Goal: Navigation & Orientation: Find specific page/section

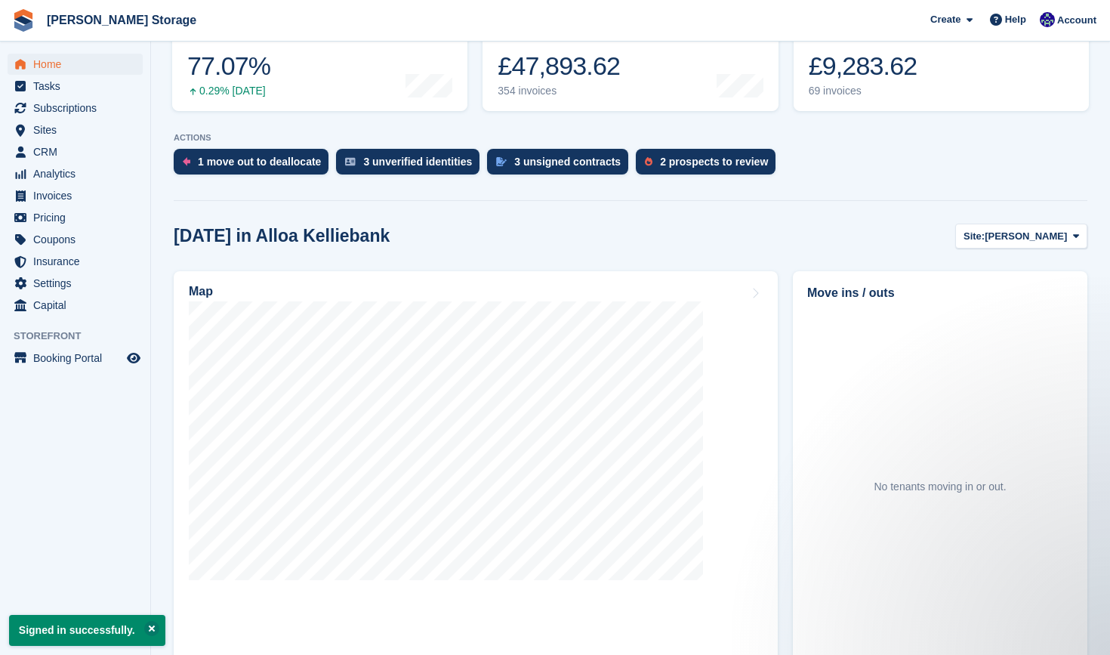
scroll to position [229, 0]
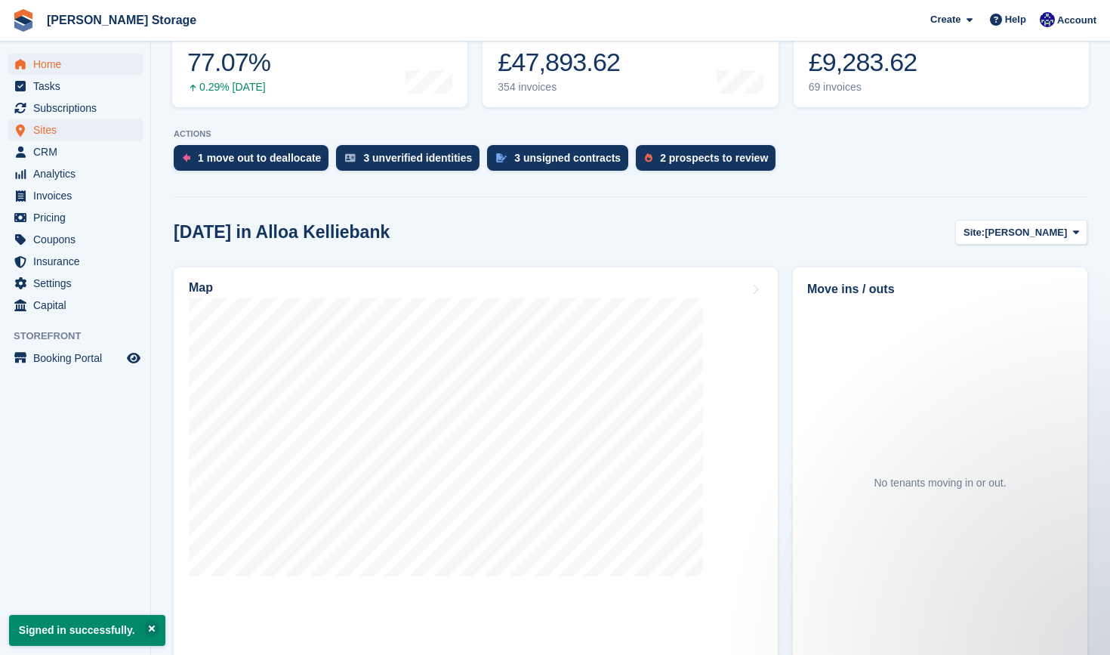
click at [91, 135] on span "Sites" at bounding box center [78, 129] width 91 height 21
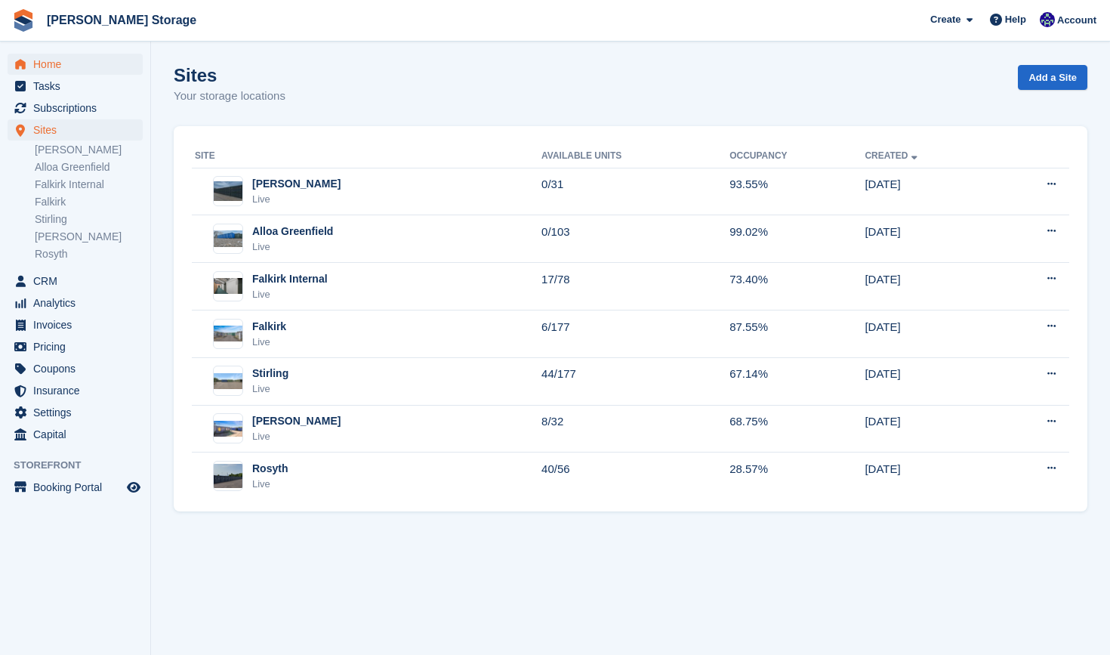
click at [80, 72] on span "Home" at bounding box center [78, 64] width 91 height 21
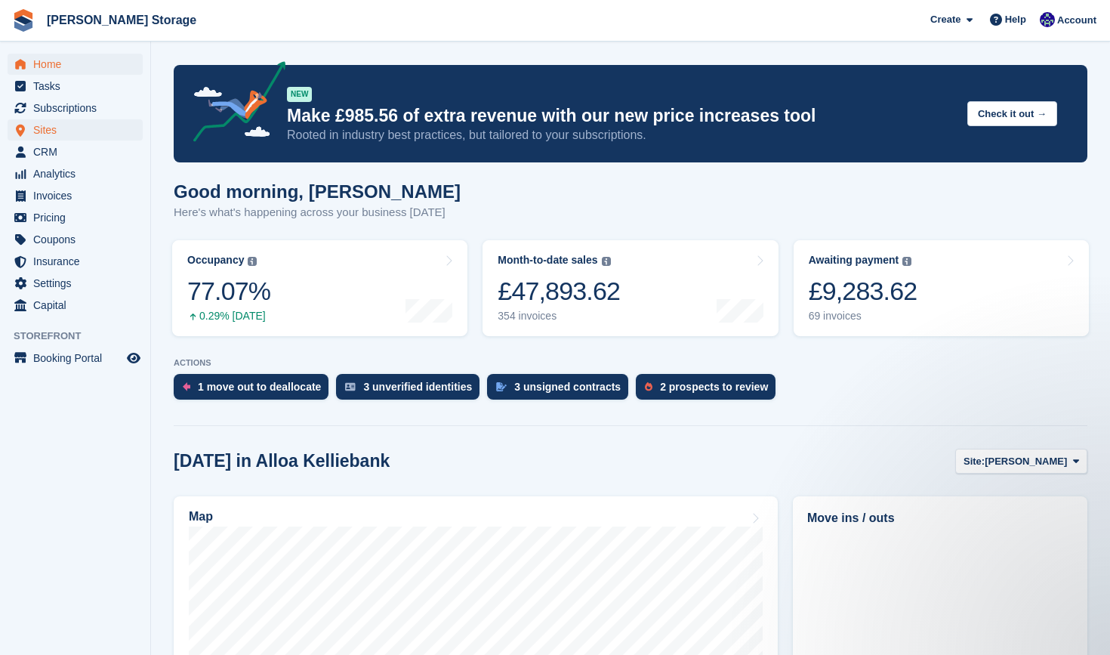
click at [74, 128] on span "Sites" at bounding box center [78, 129] width 91 height 21
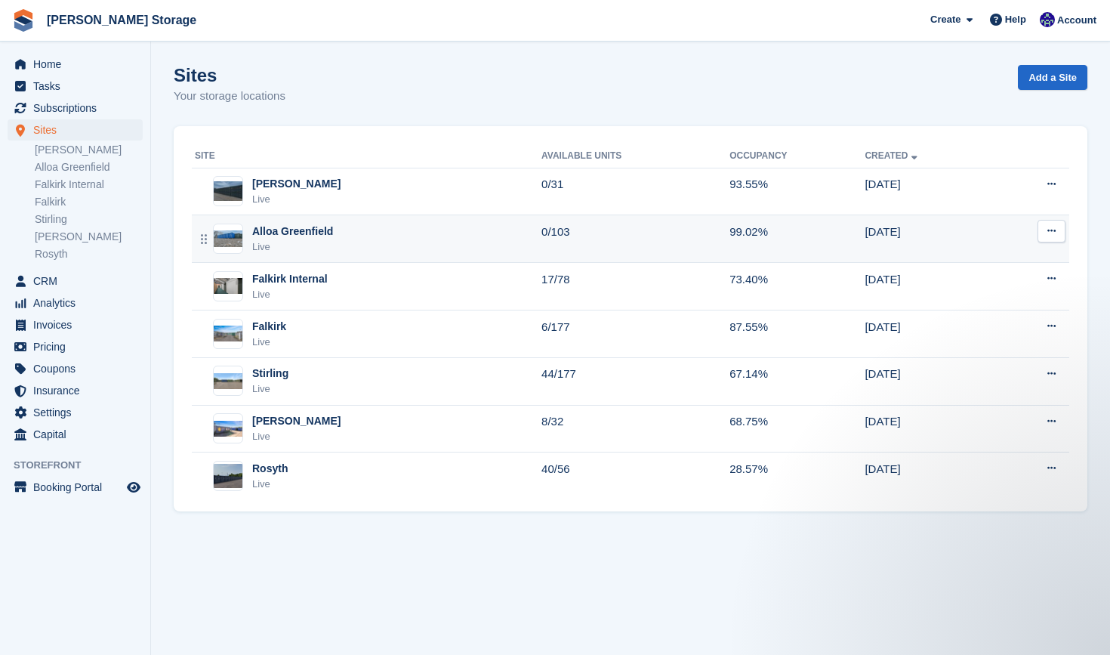
click at [362, 230] on div "Alloa Greenfield Live" at bounding box center [368, 238] width 347 height 31
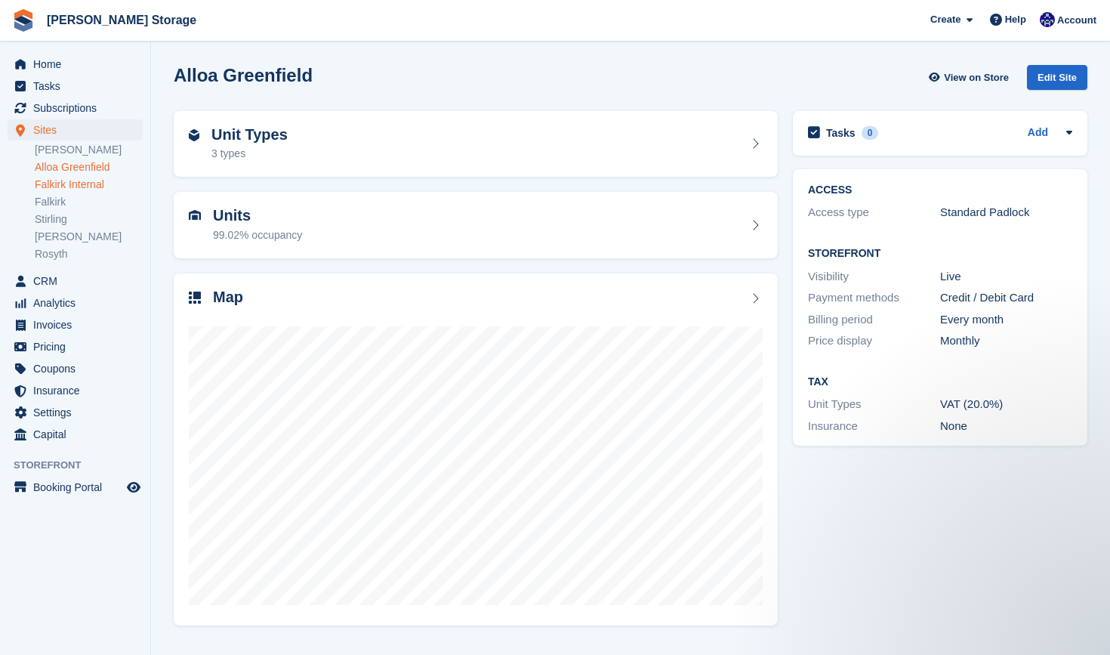
click at [100, 183] on link "Falkirk Internal" at bounding box center [89, 184] width 108 height 14
click at [56, 205] on link "Falkirk" at bounding box center [89, 202] width 108 height 14
click at [60, 219] on link "Stirling" at bounding box center [89, 219] width 108 height 14
click at [61, 252] on link "Rosyth" at bounding box center [89, 254] width 108 height 14
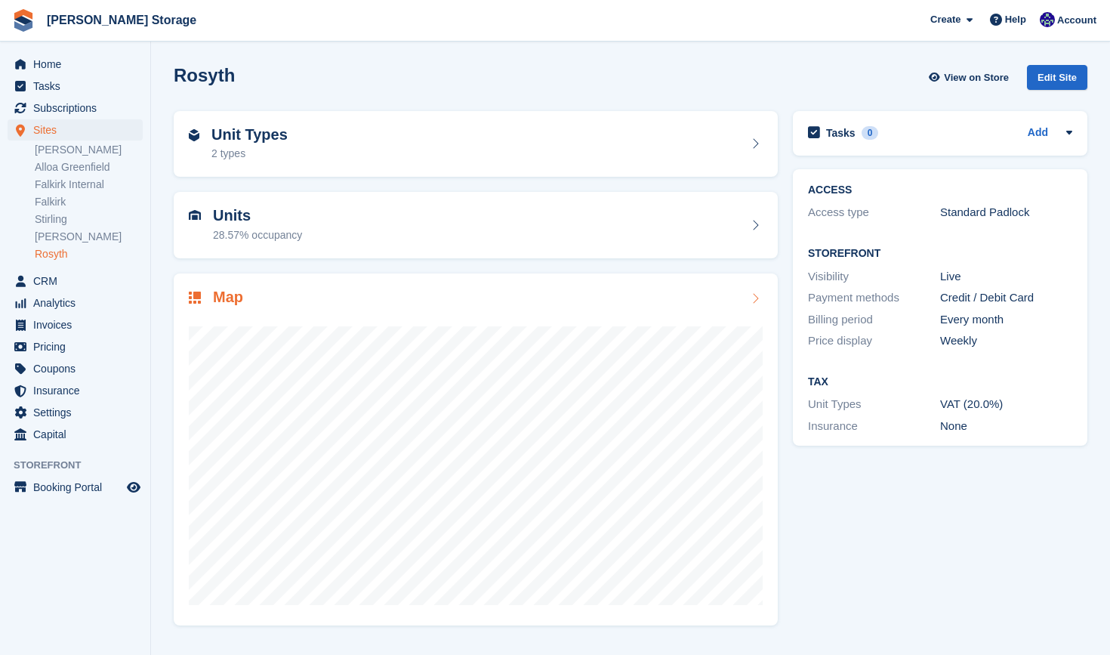
click at [384, 308] on div at bounding box center [476, 459] width 574 height 302
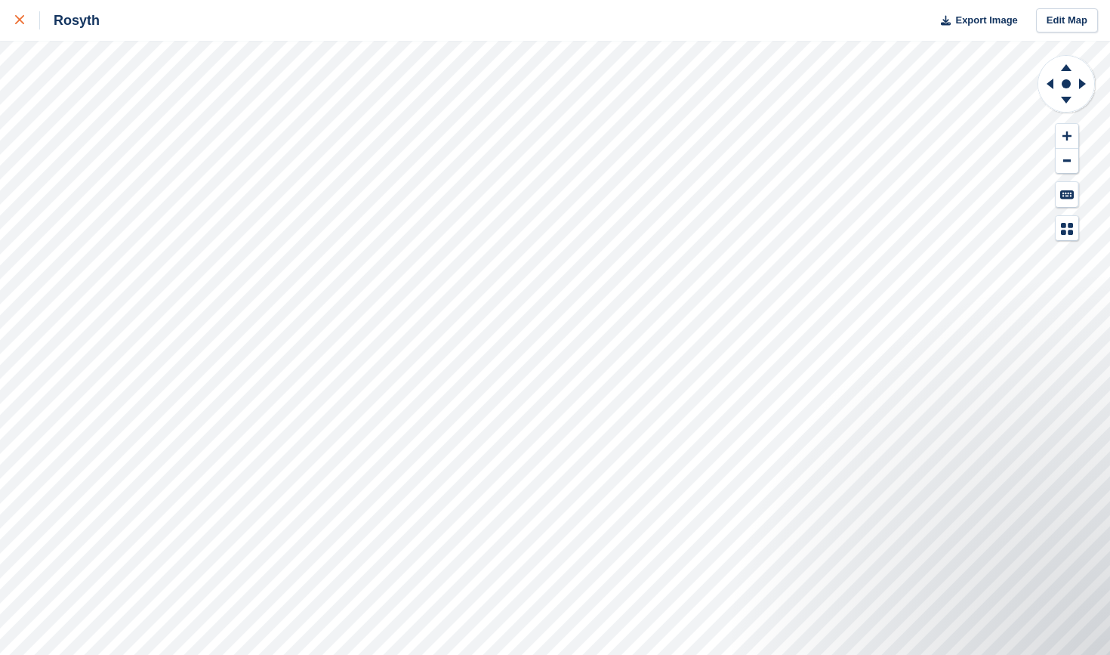
click at [21, 22] on icon at bounding box center [19, 19] width 9 height 9
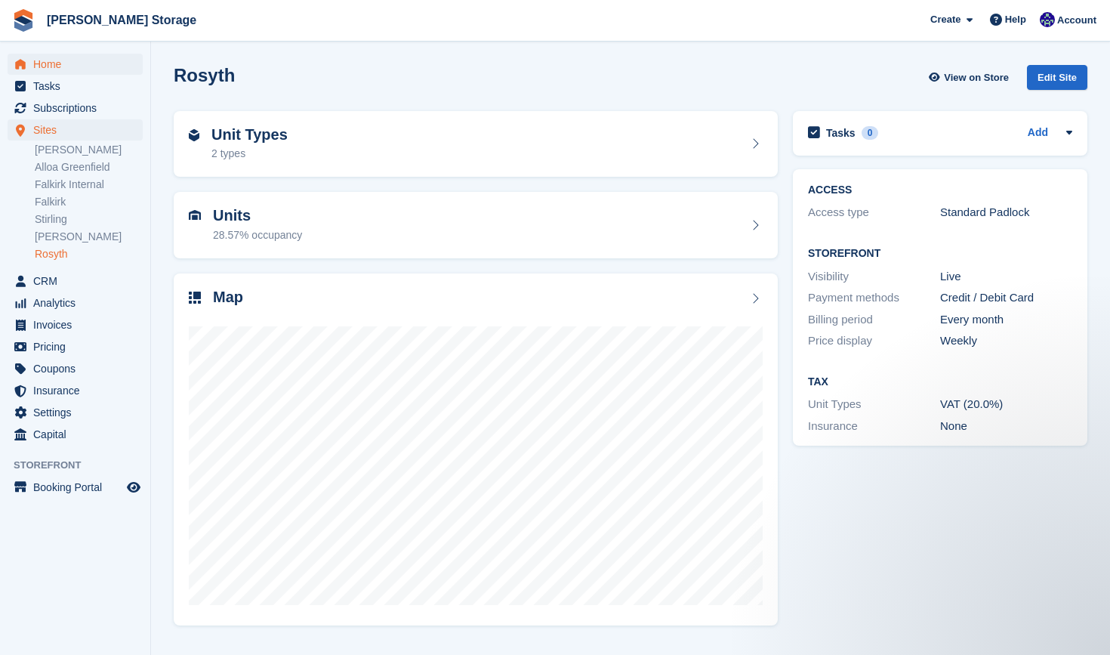
click at [52, 68] on span "Home" at bounding box center [78, 64] width 91 height 21
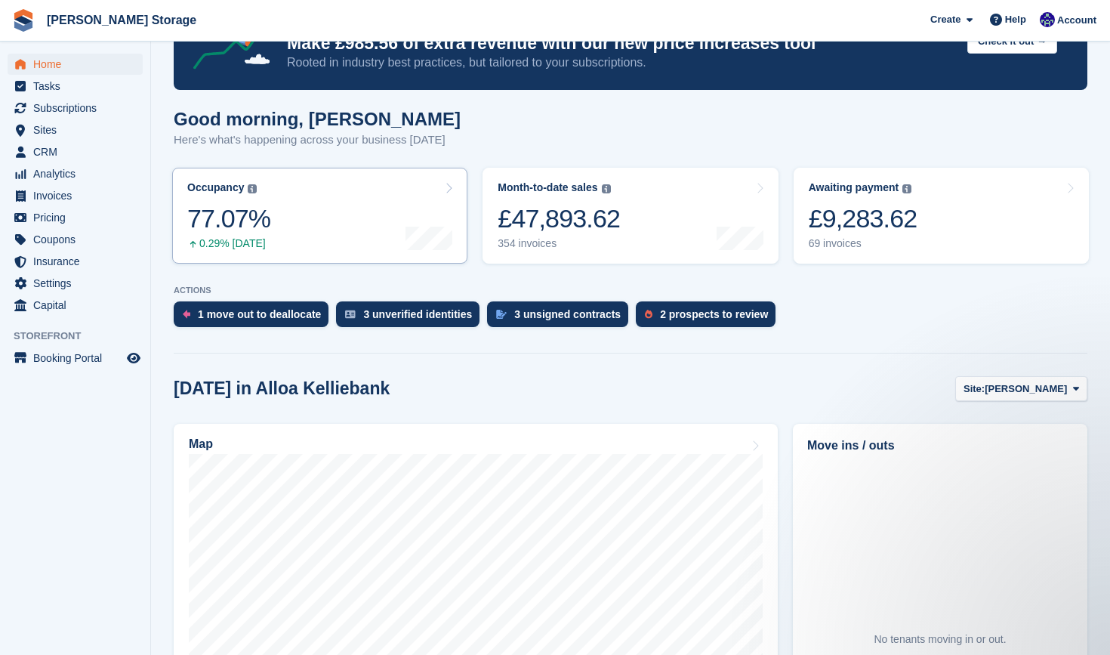
scroll to position [73, 0]
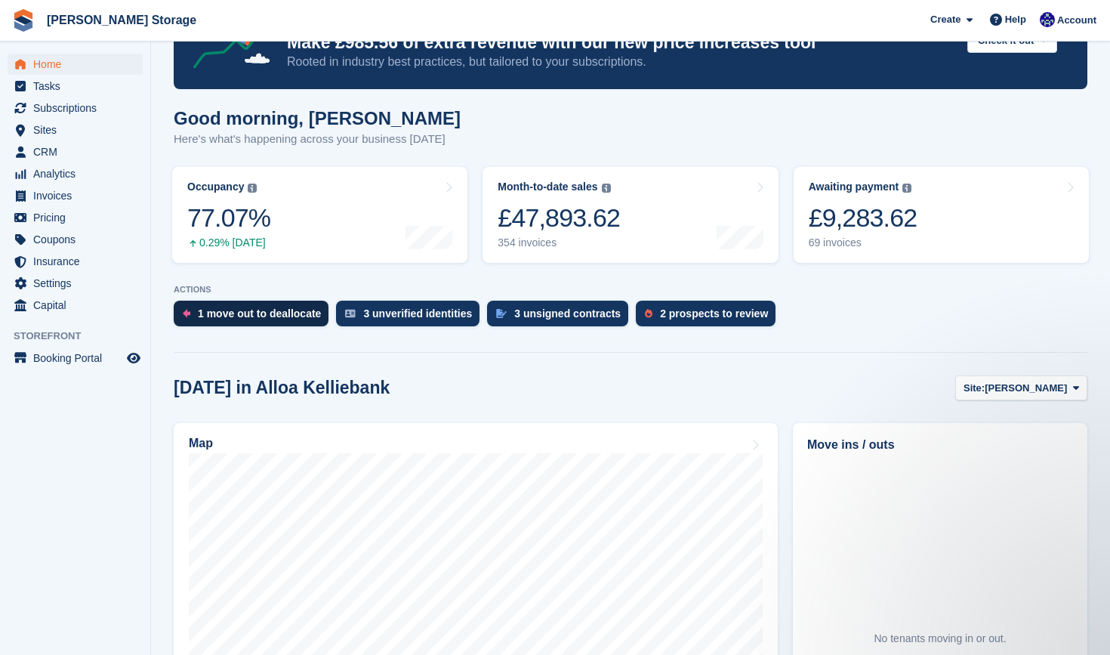
click at [289, 313] on div "1 move out to deallocate" at bounding box center [259, 313] width 123 height 12
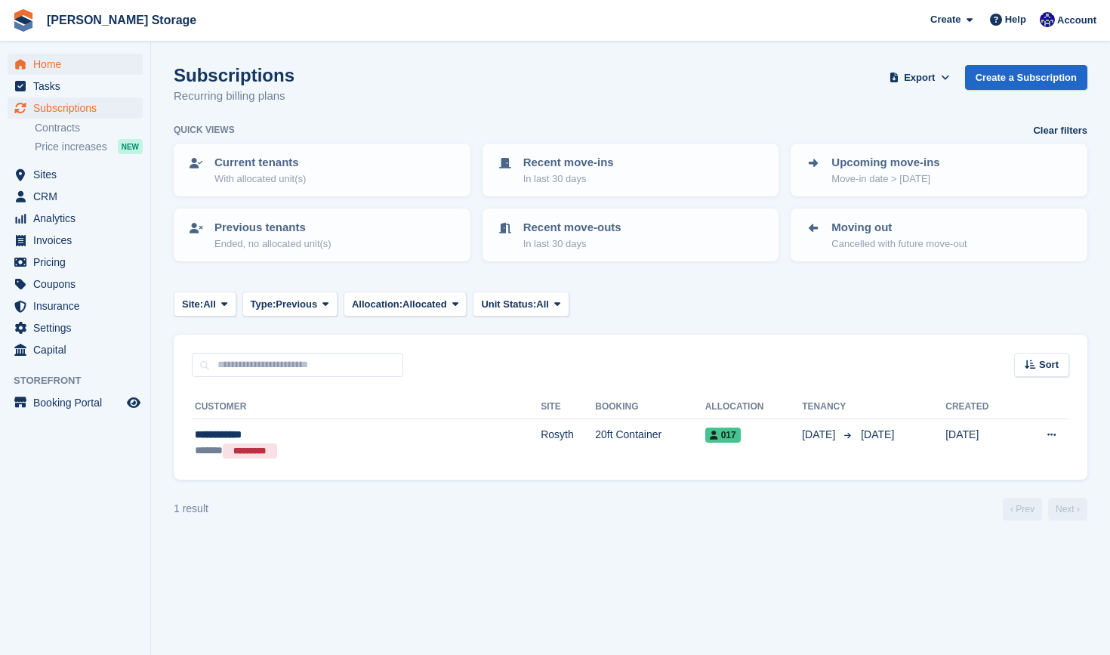
click at [66, 69] on span "Home" at bounding box center [78, 64] width 91 height 21
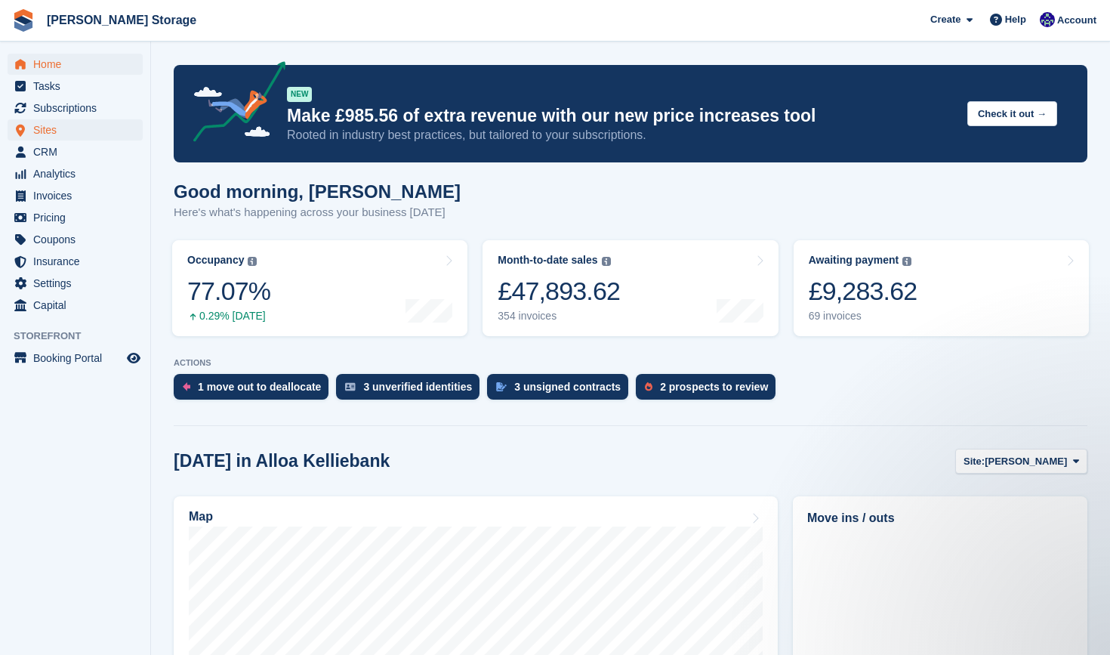
click at [56, 129] on span "Sites" at bounding box center [78, 129] width 91 height 21
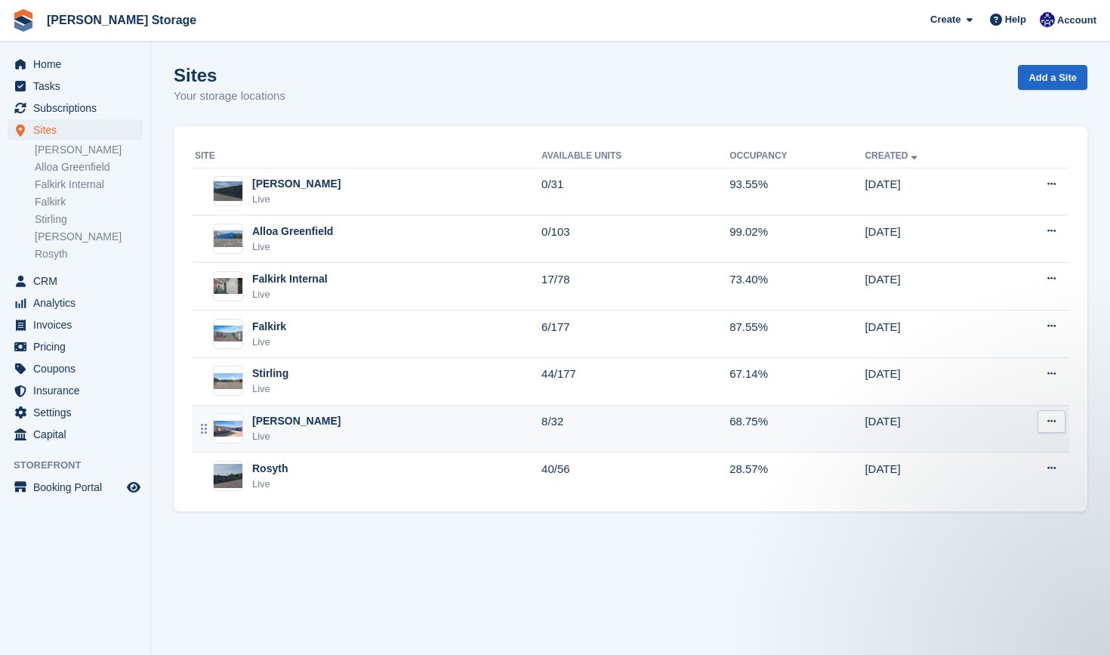
click at [342, 417] on div "[PERSON_NAME] Live" at bounding box center [368, 428] width 347 height 31
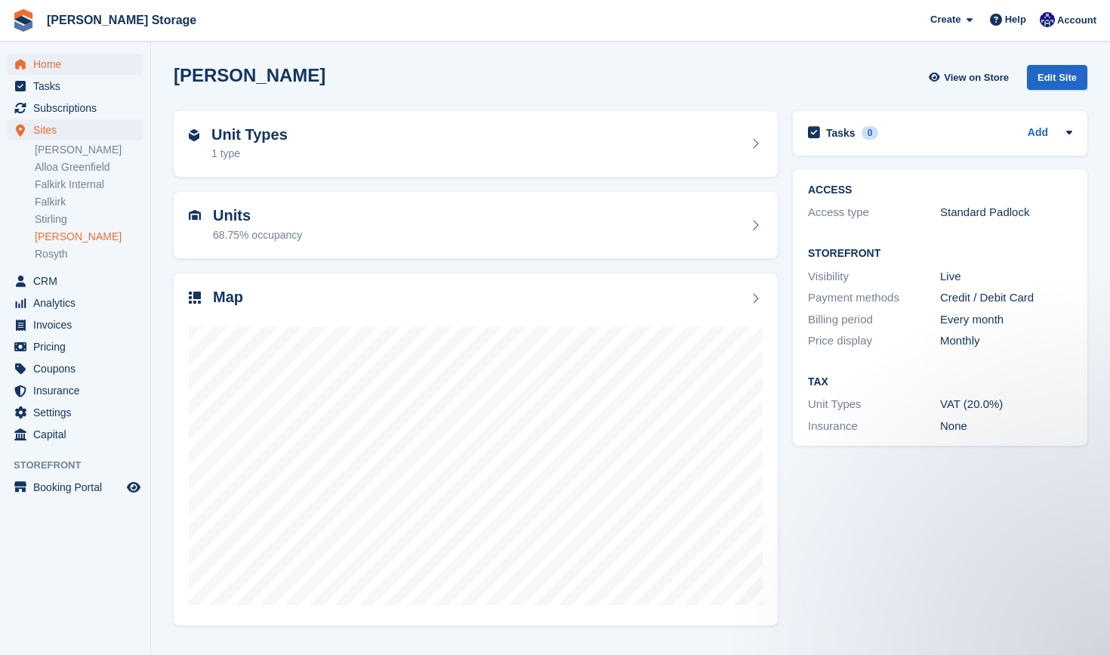
click at [39, 66] on span "Home" at bounding box center [78, 64] width 91 height 21
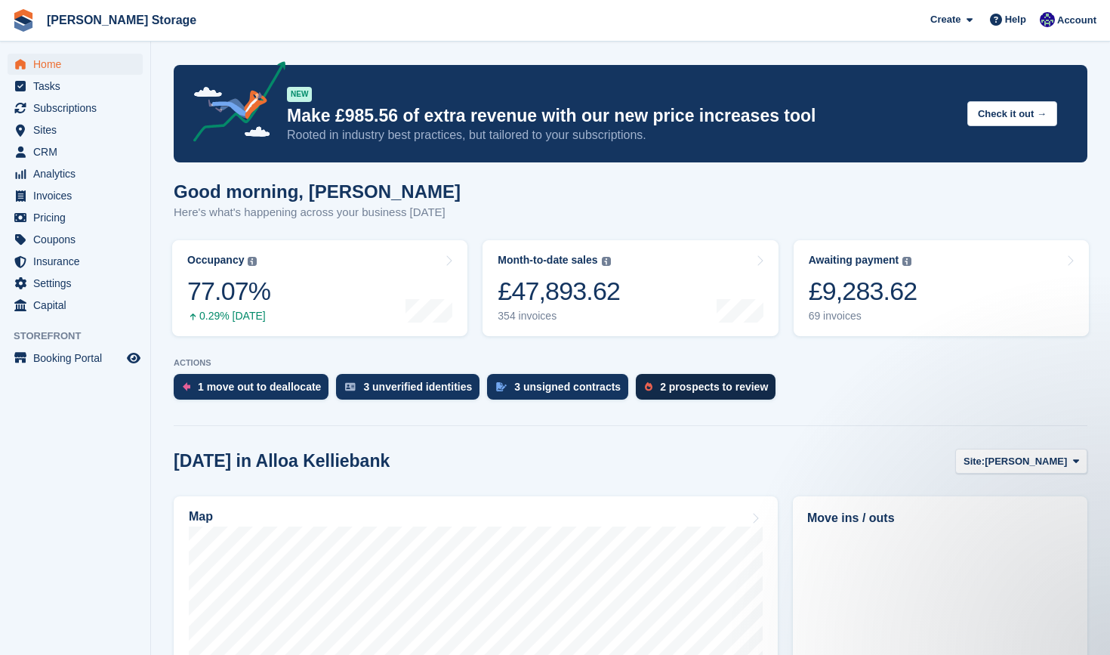
click at [704, 384] on div "2 prospects to review" at bounding box center [714, 387] width 108 height 12
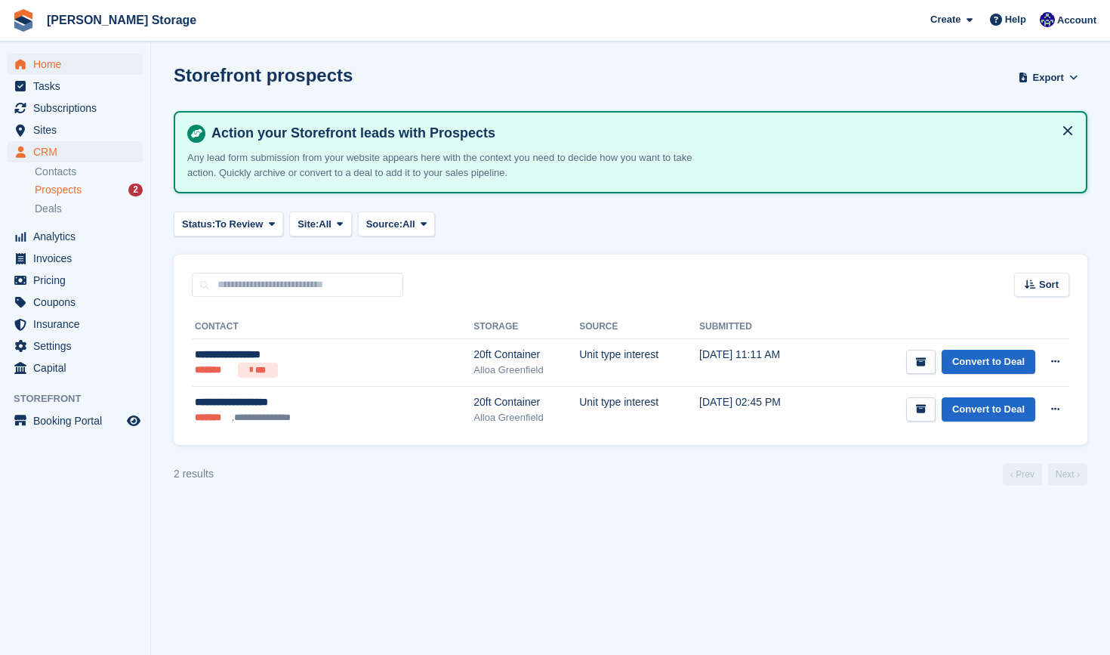
click at [74, 66] on span "Home" at bounding box center [78, 64] width 91 height 21
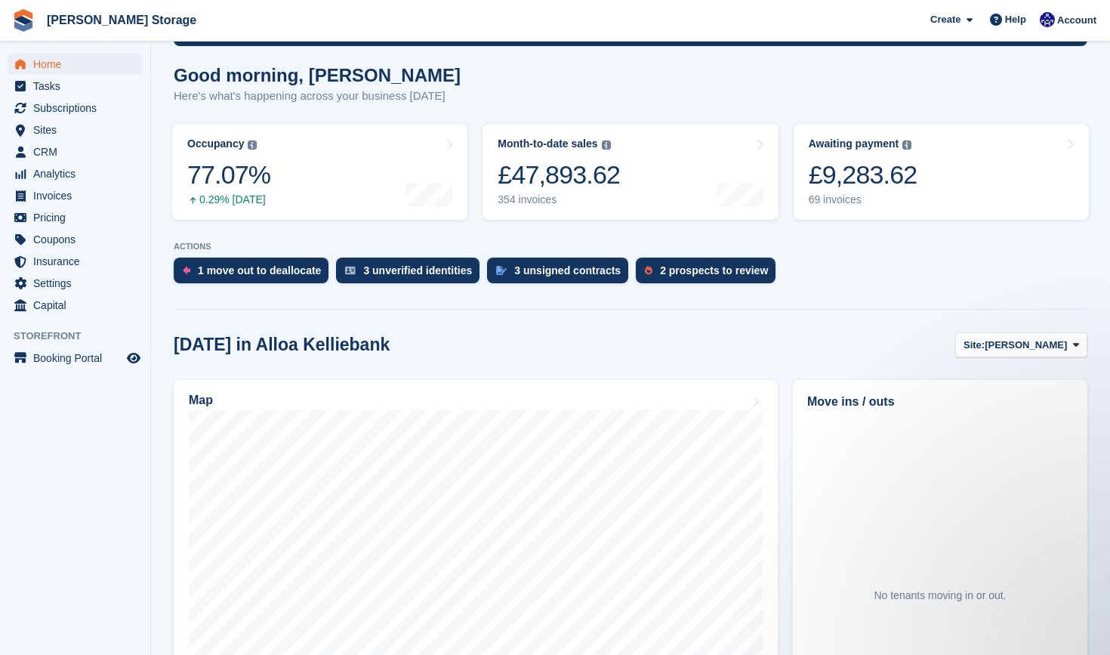
scroll to position [126, 0]
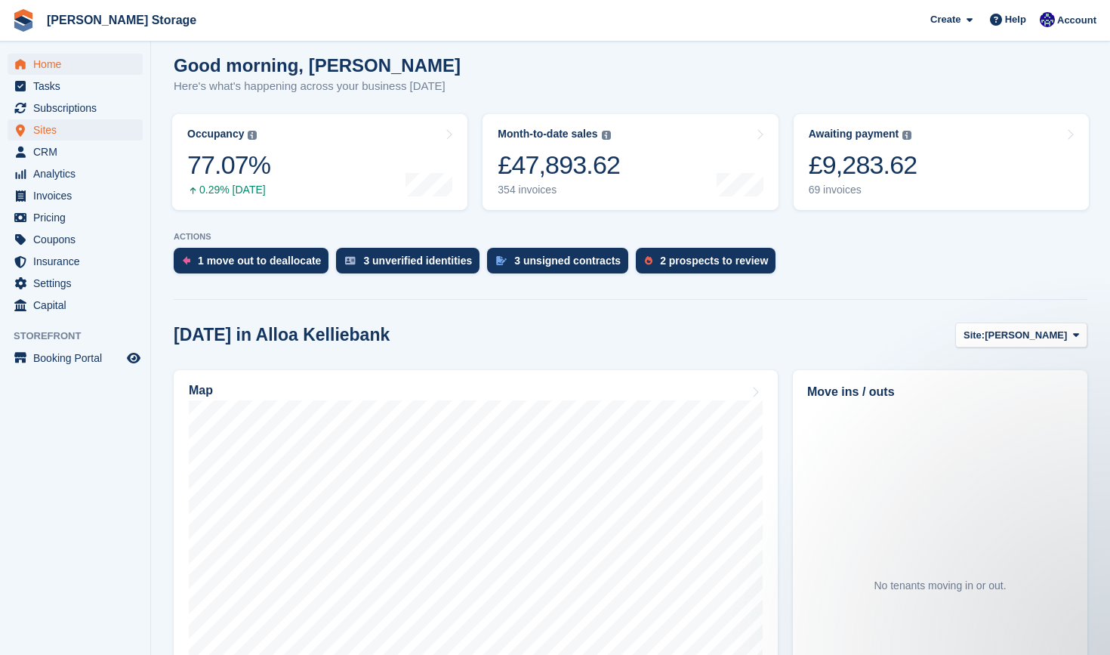
click at [63, 128] on span "Sites" at bounding box center [78, 129] width 91 height 21
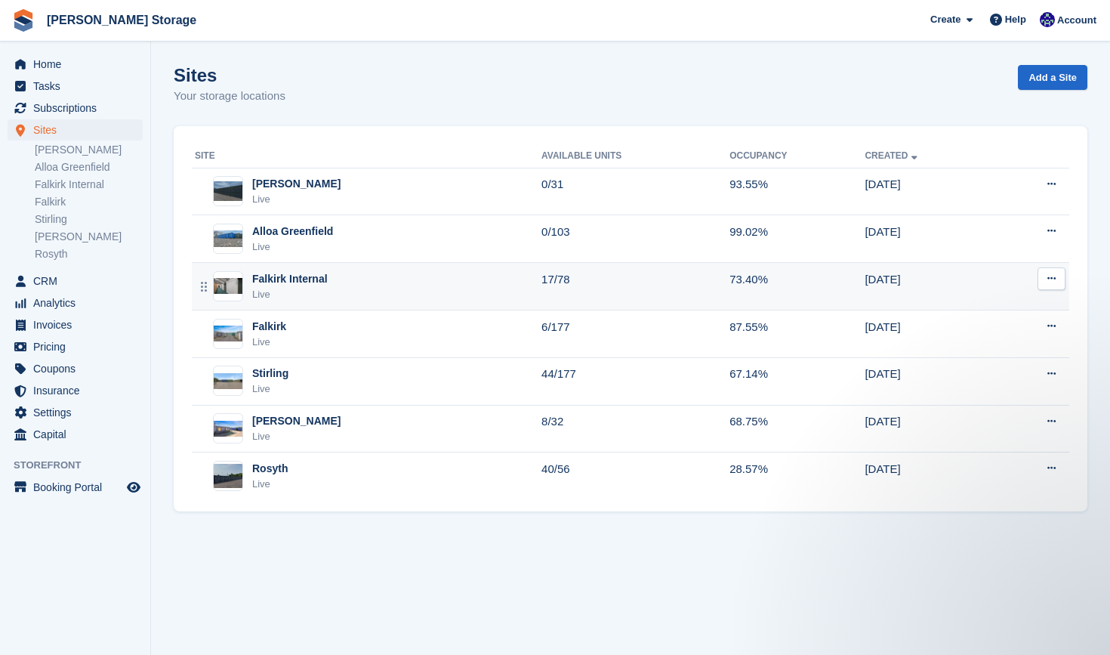
click at [372, 291] on div "Falkirk Internal Live" at bounding box center [368, 286] width 347 height 31
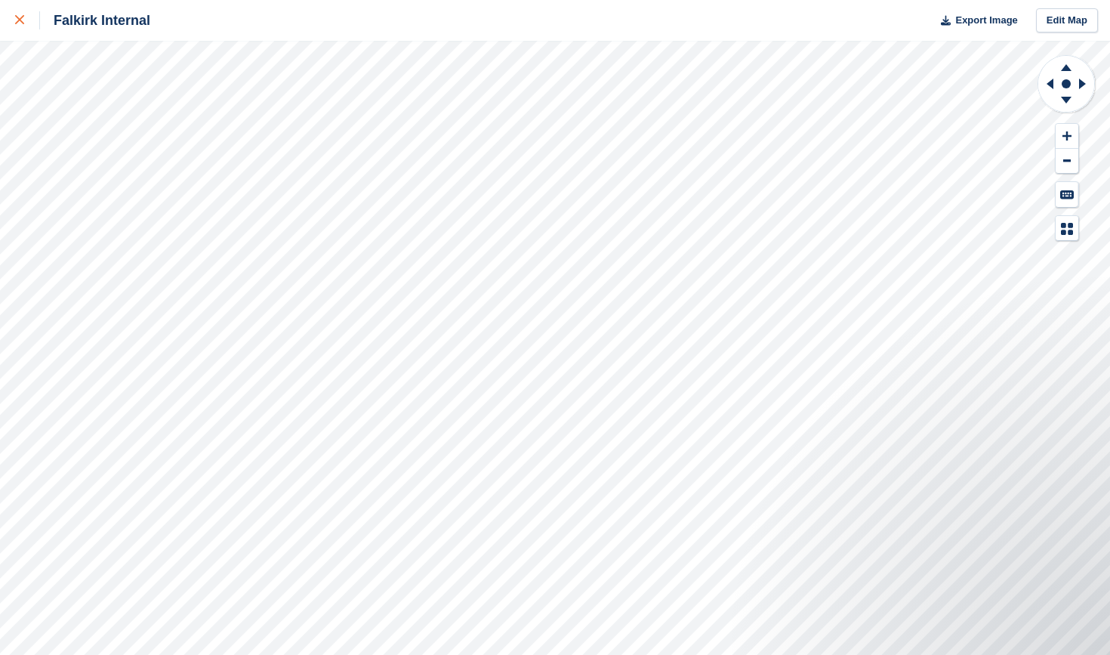
click at [23, 16] on icon at bounding box center [19, 19] width 9 height 9
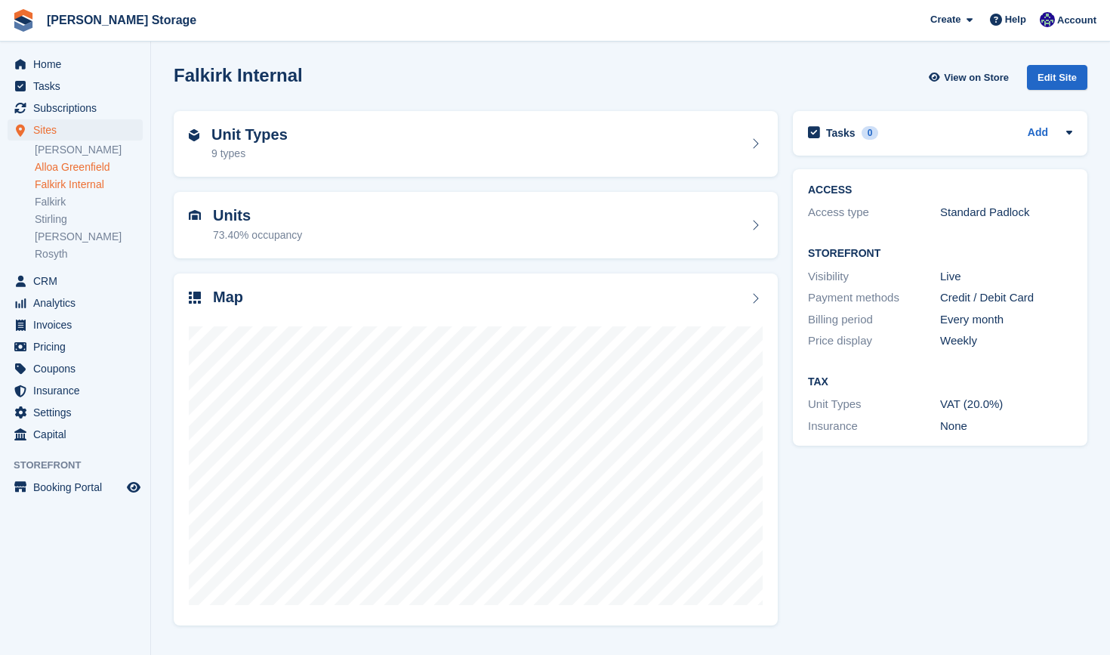
click at [86, 164] on link "Alloa Greenfield" at bounding box center [89, 167] width 108 height 14
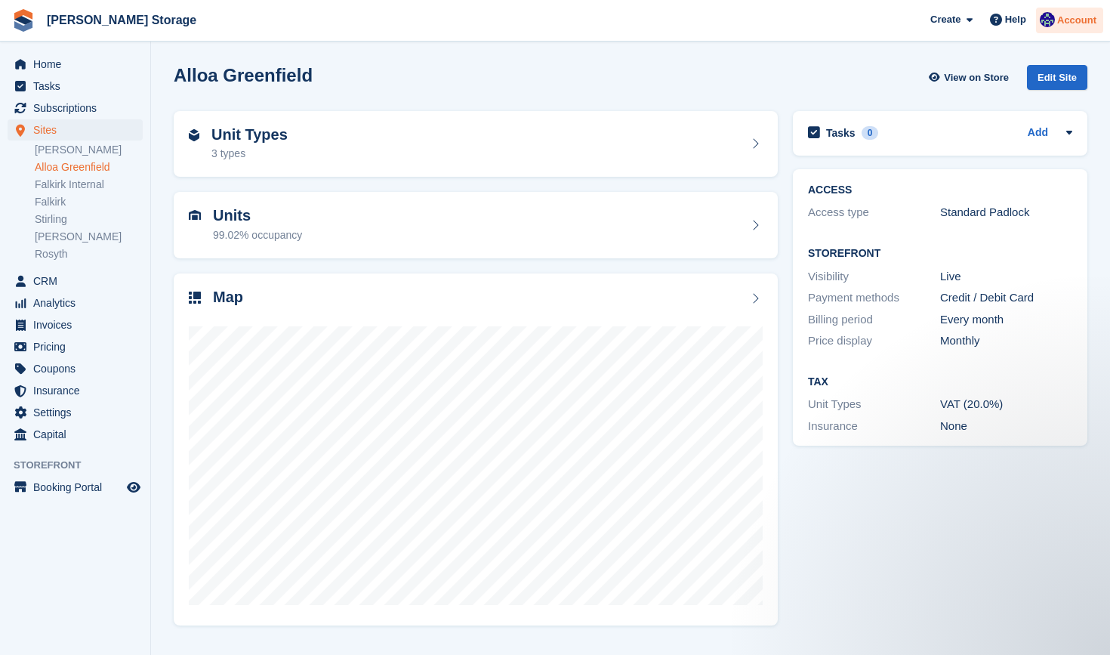
click at [1061, 22] on span "Account" at bounding box center [1076, 20] width 39 height 15
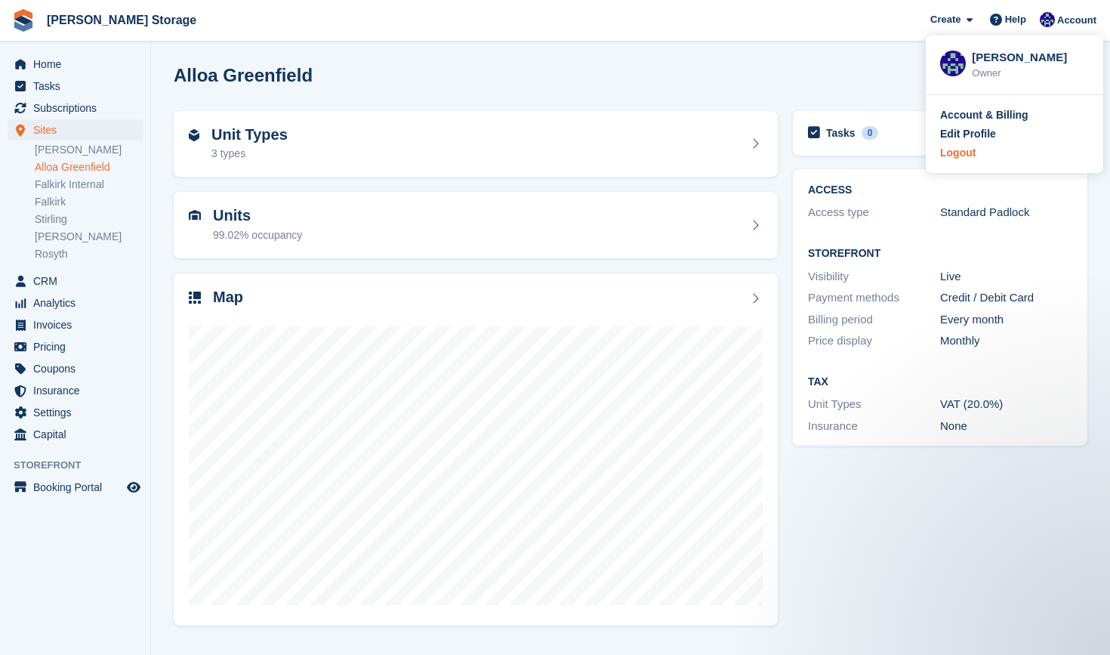
click at [962, 147] on div "Logout" at bounding box center [957, 153] width 35 height 16
